Goal: Task Accomplishment & Management: Manage account settings

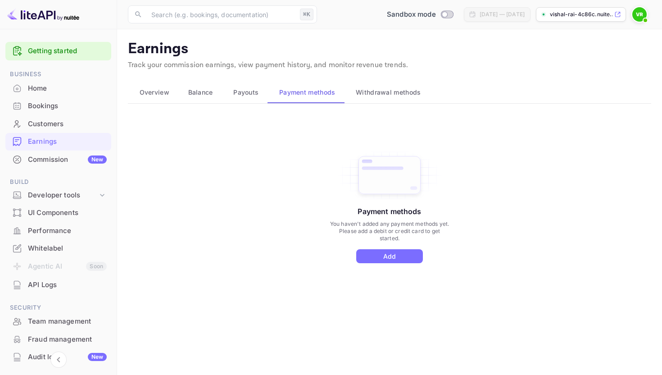
click at [70, 157] on div "Commission New" at bounding box center [67, 159] width 79 height 10
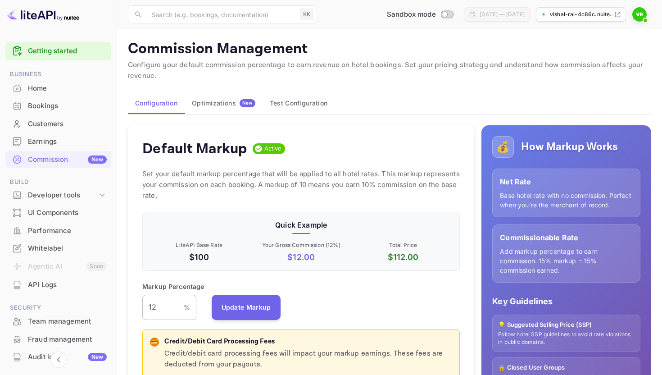
scroll to position [160, 317]
click at [159, 304] on input "12" at bounding box center [162, 306] width 41 height 25
drag, startPoint x: 160, startPoint y: 311, endPoint x: 132, endPoint y: 311, distance: 28.4
click at [132, 311] on div "Default Markup Active Set your default markup percentage that will be applied t…" at bounding box center [301, 296] width 346 height 343
type input "5"
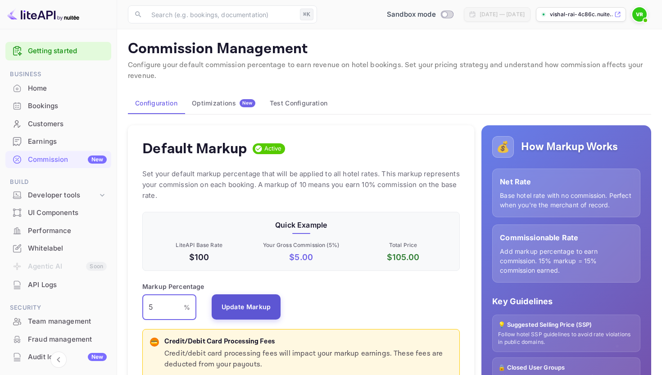
click at [242, 307] on button "Update Markup" at bounding box center [246, 306] width 69 height 25
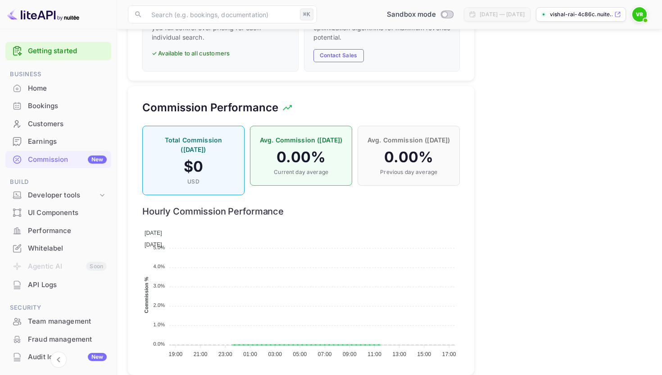
scroll to position [593, 0]
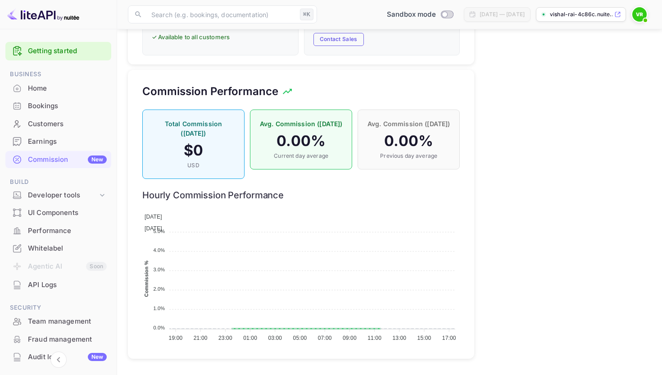
click at [58, 285] on div "API Logs" at bounding box center [67, 285] width 79 height 10
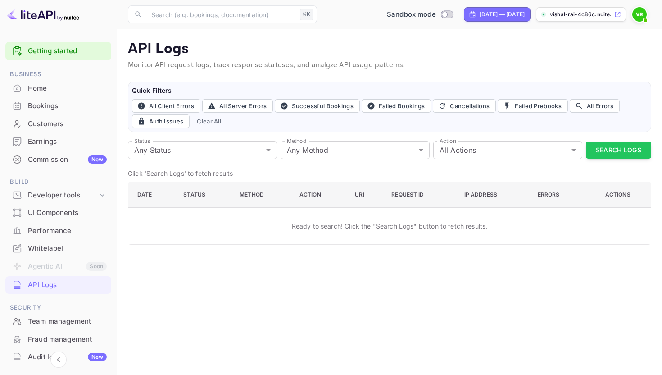
click at [62, 247] on div "Whitelabel" at bounding box center [67, 248] width 79 height 10
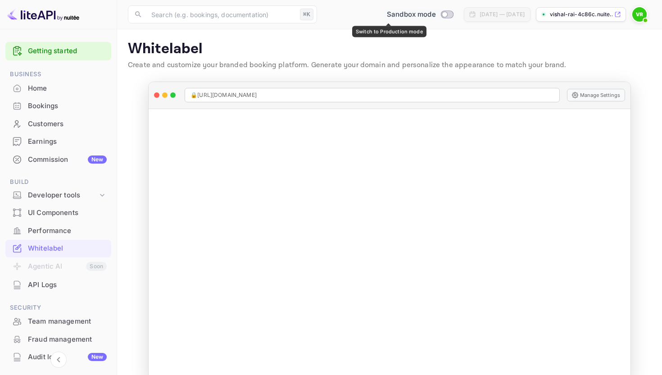
click at [435, 14] on input "Switch to Production mode" at bounding box center [444, 14] width 18 height 6
checkbox input "false"
